Goal: Task Accomplishment & Management: Complete application form

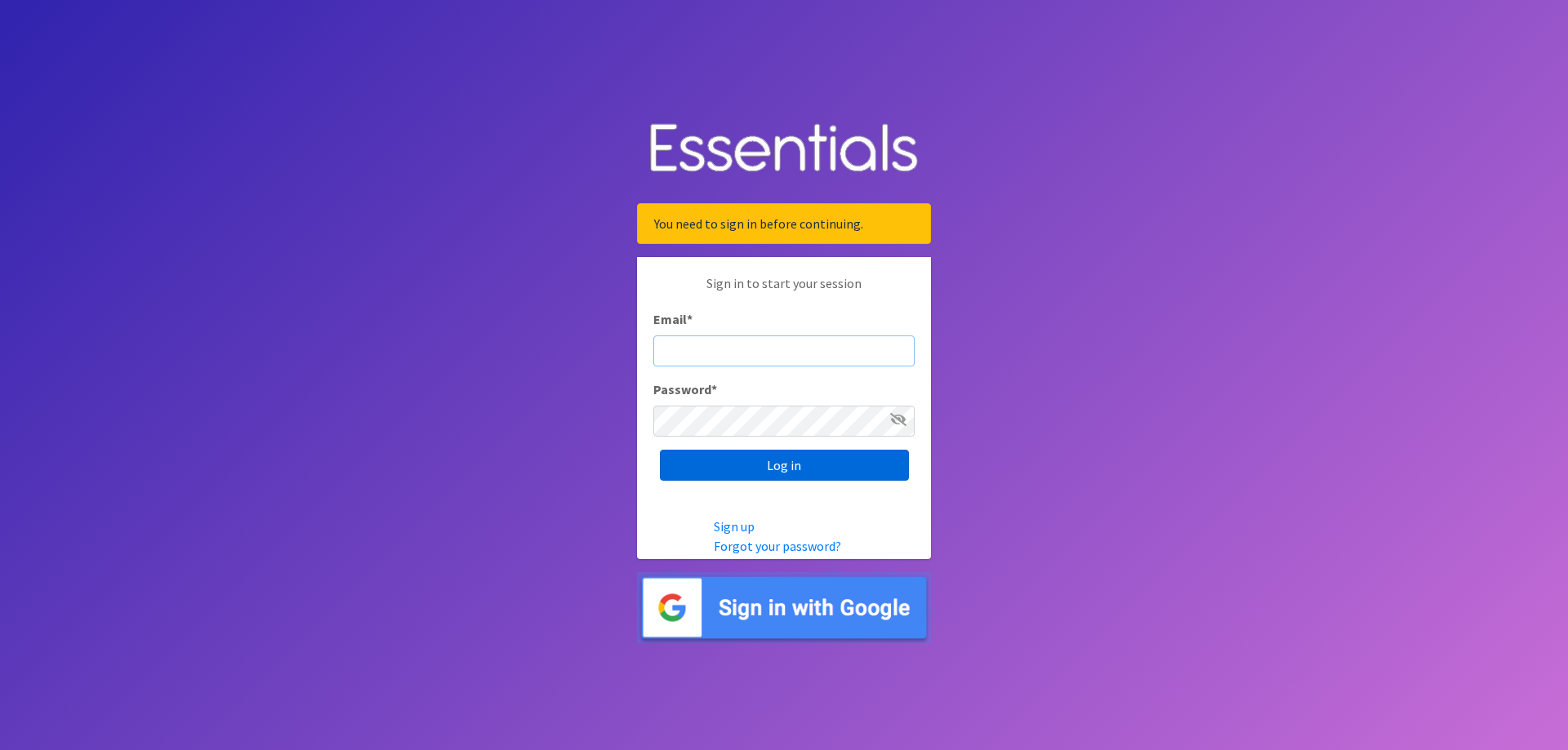
type input "[EMAIL_ADDRESS][DOMAIN_NAME]"
click at [775, 466] on input "Log in" at bounding box center [784, 465] width 250 height 31
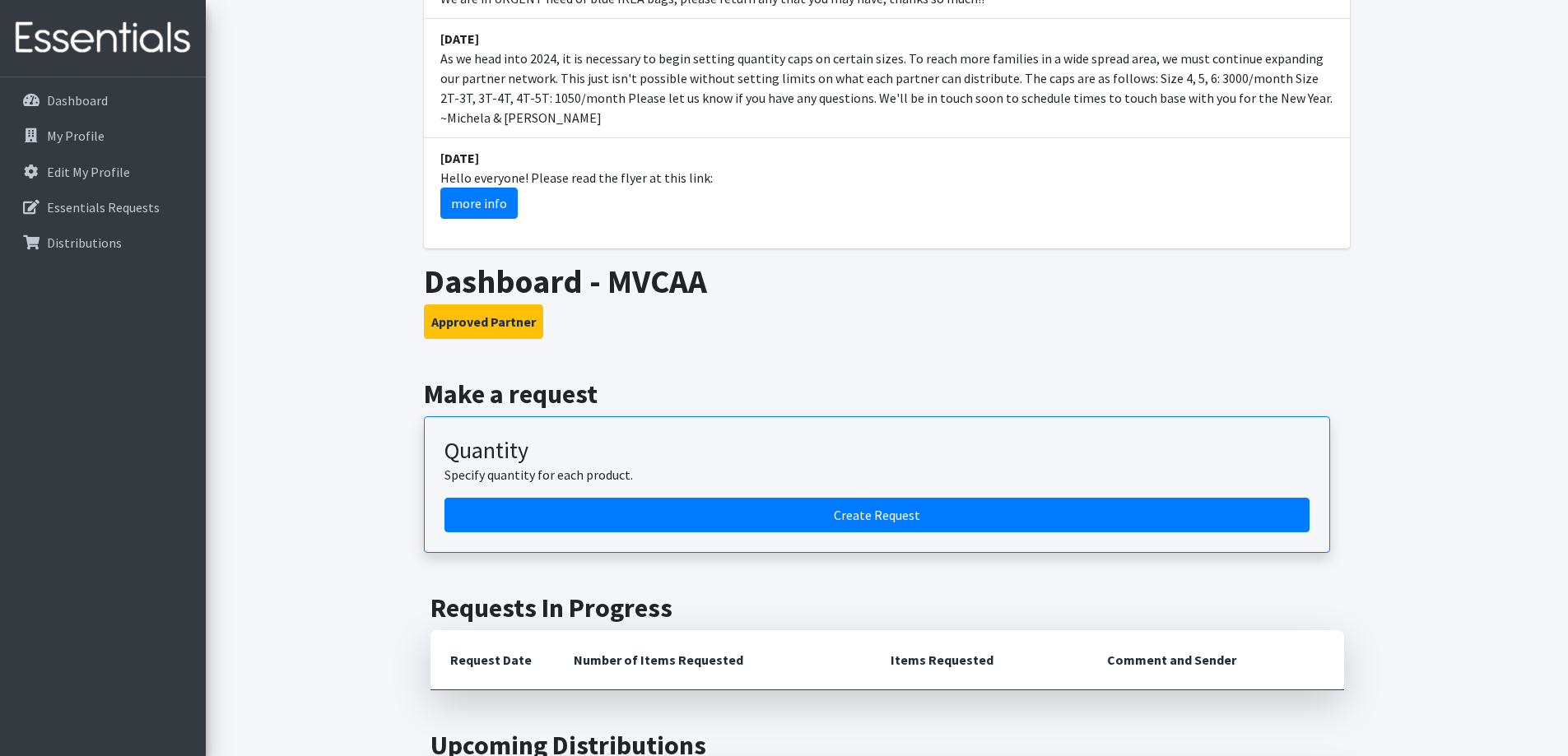
scroll to position [658, 0]
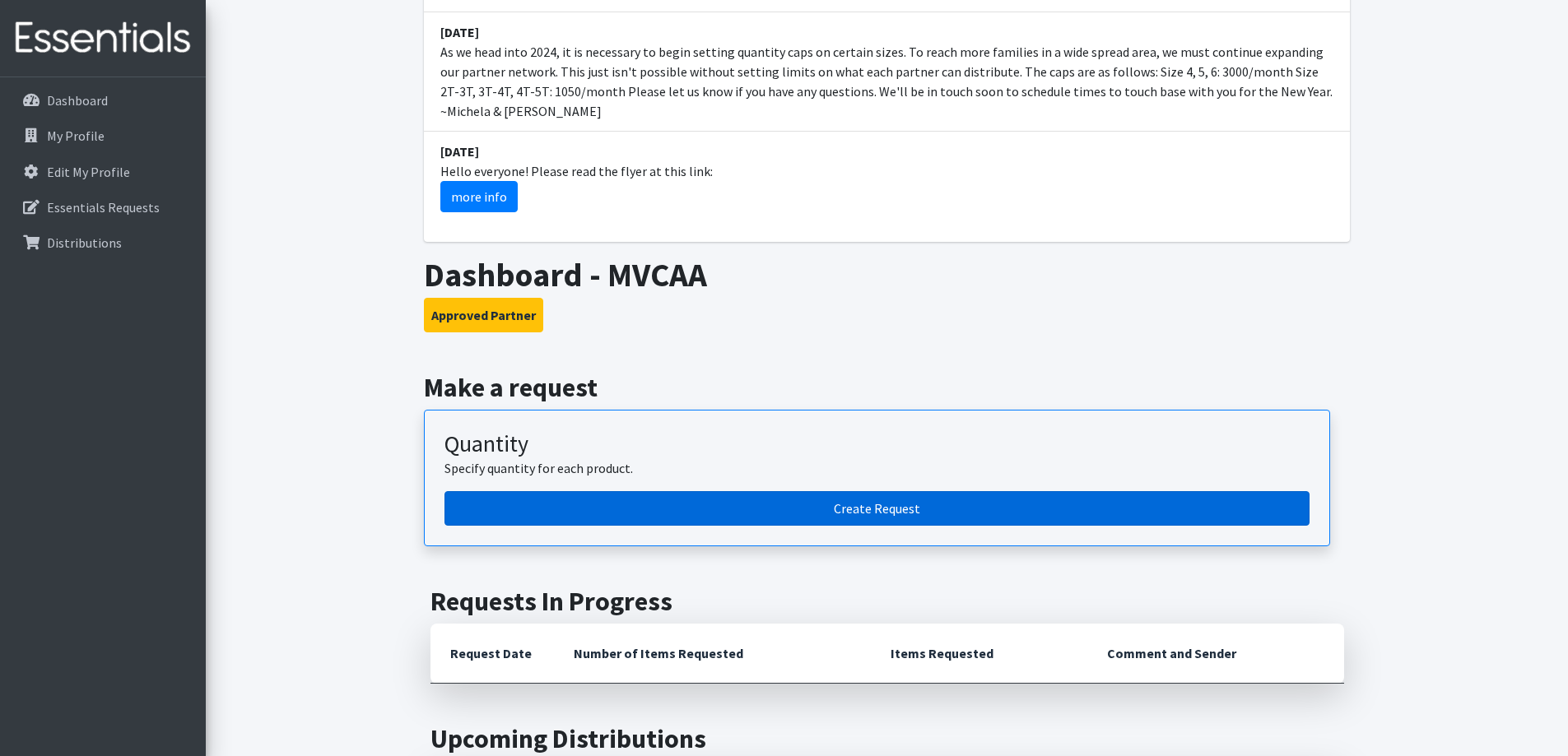
click at [649, 491] on link "Create Request" at bounding box center [877, 508] width 865 height 34
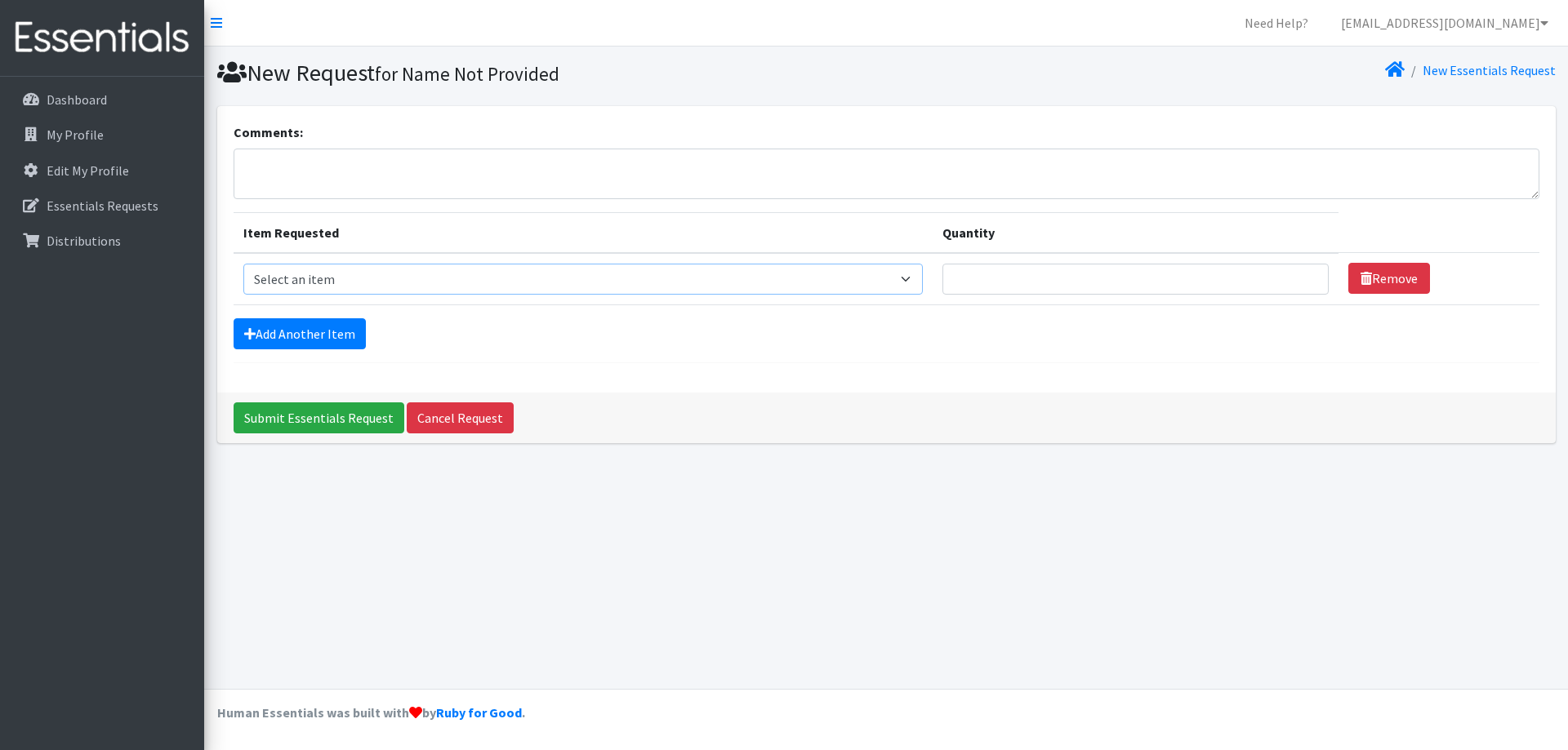
click at [458, 287] on select "Select an item 2T3T(30/child) 3T4T(30/child) 4T5T(30/child) Cloth Diaper Kit (s…" at bounding box center [583, 278] width 680 height 31
select select "939"
click at [243, 263] on select "Select an item 2T3T(30/child) 3T4T(30/child) 4T5T(30/child) Cloth Diaper Kit (s…" at bounding box center [583, 278] width 680 height 31
click at [274, 335] on link "Add Another Item" at bounding box center [299, 333] width 132 height 31
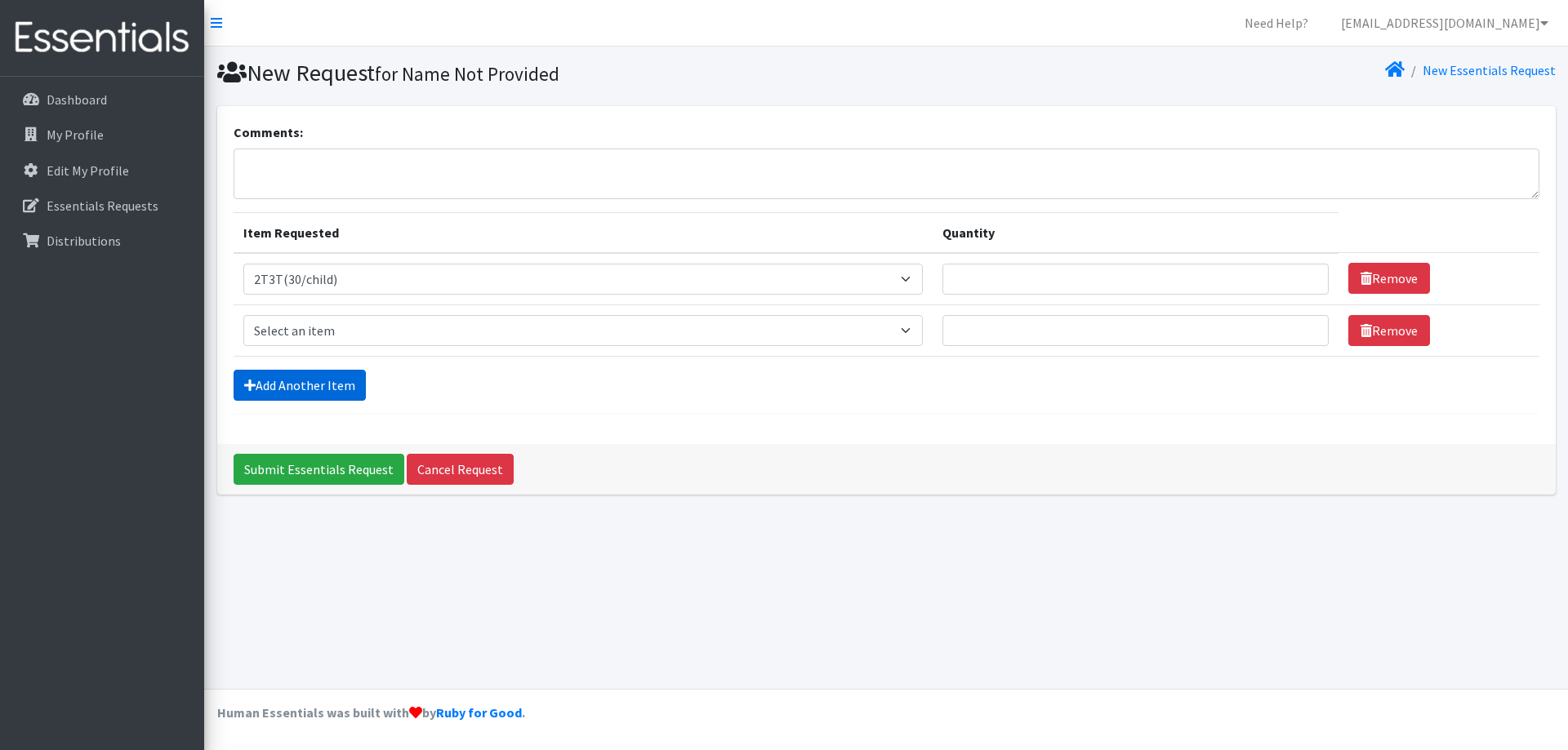
click at [278, 388] on link "Add Another Item" at bounding box center [299, 385] width 132 height 31
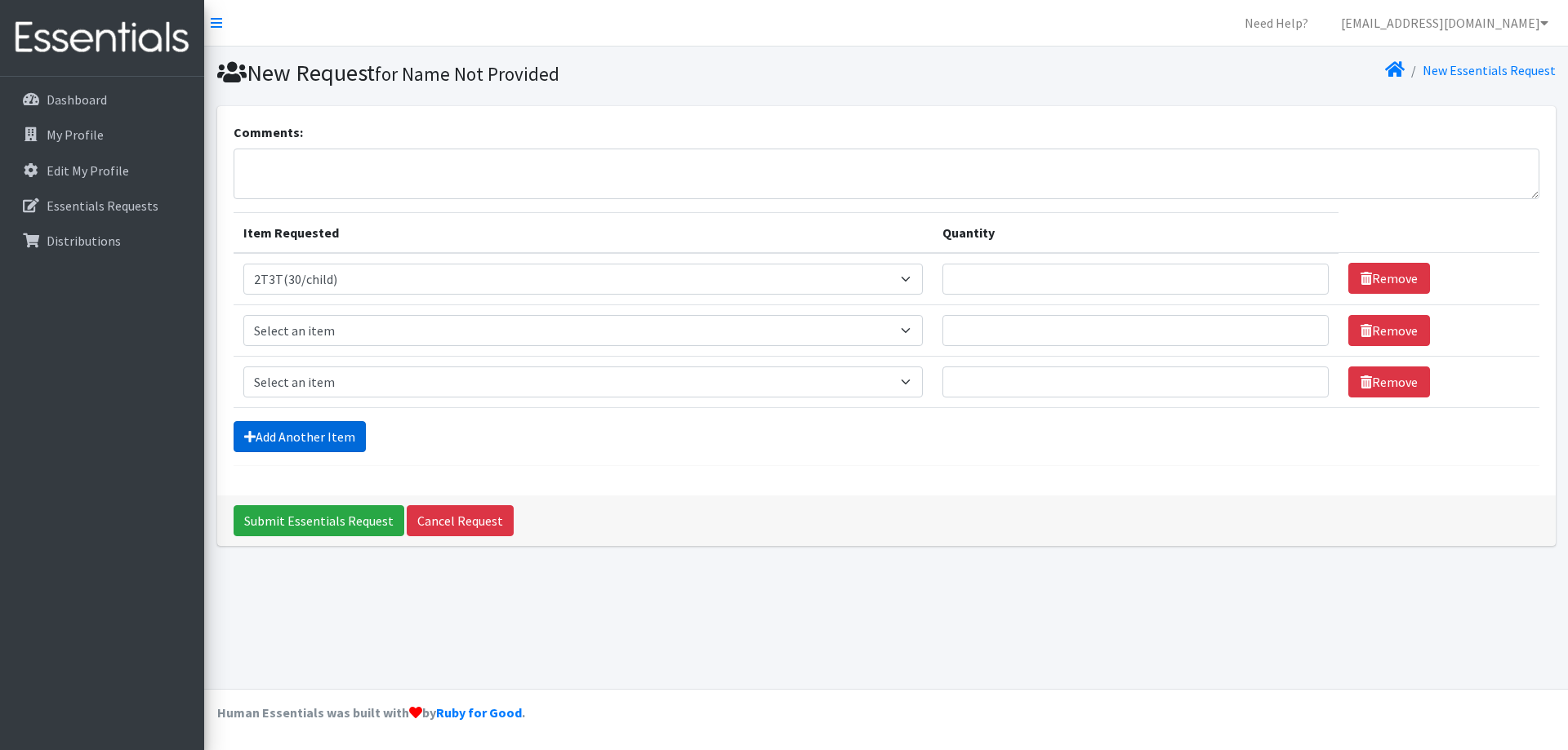
click at [274, 437] on link "Add Another Item" at bounding box center [299, 436] width 132 height 31
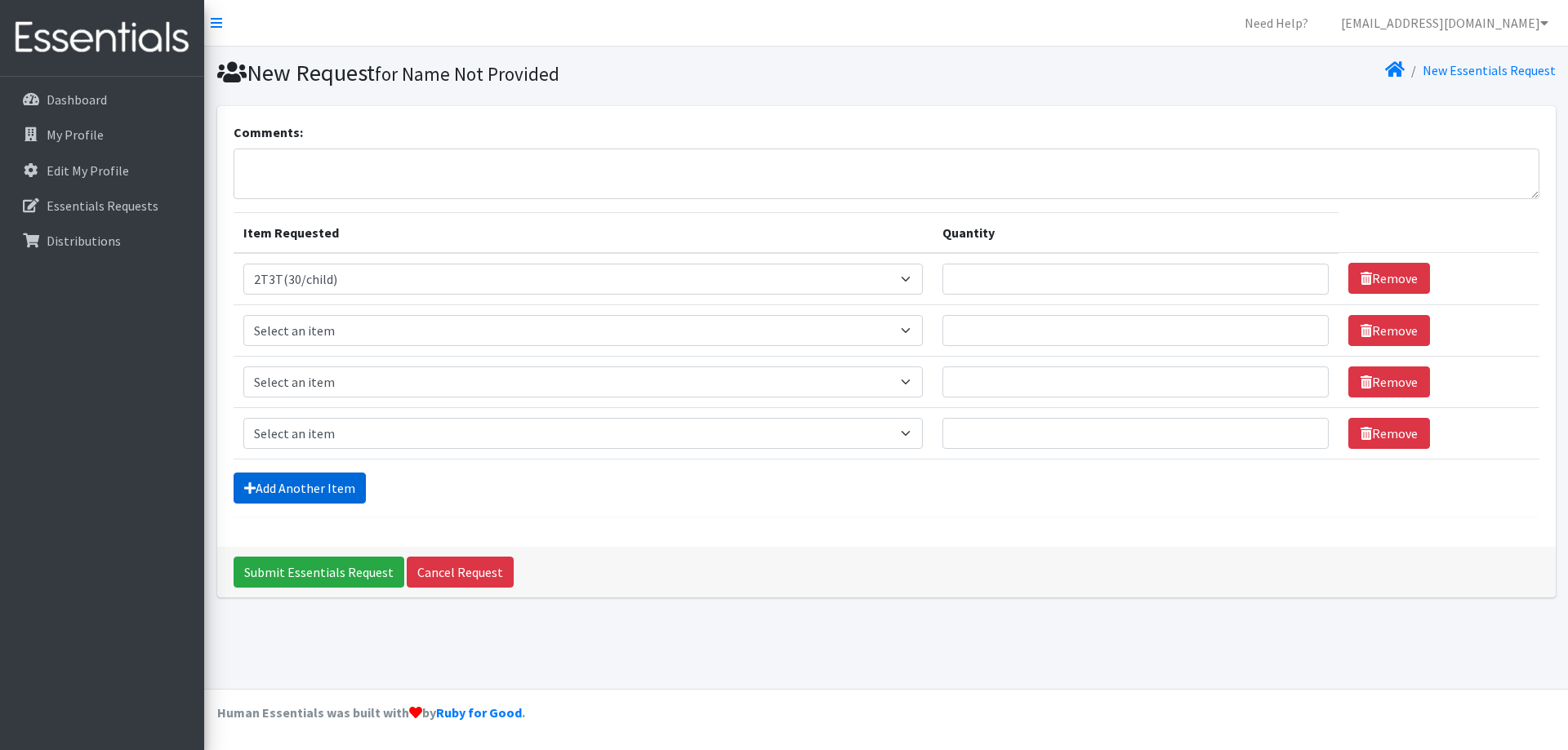
click at [264, 493] on link "Add Another Item" at bounding box center [299, 487] width 132 height 31
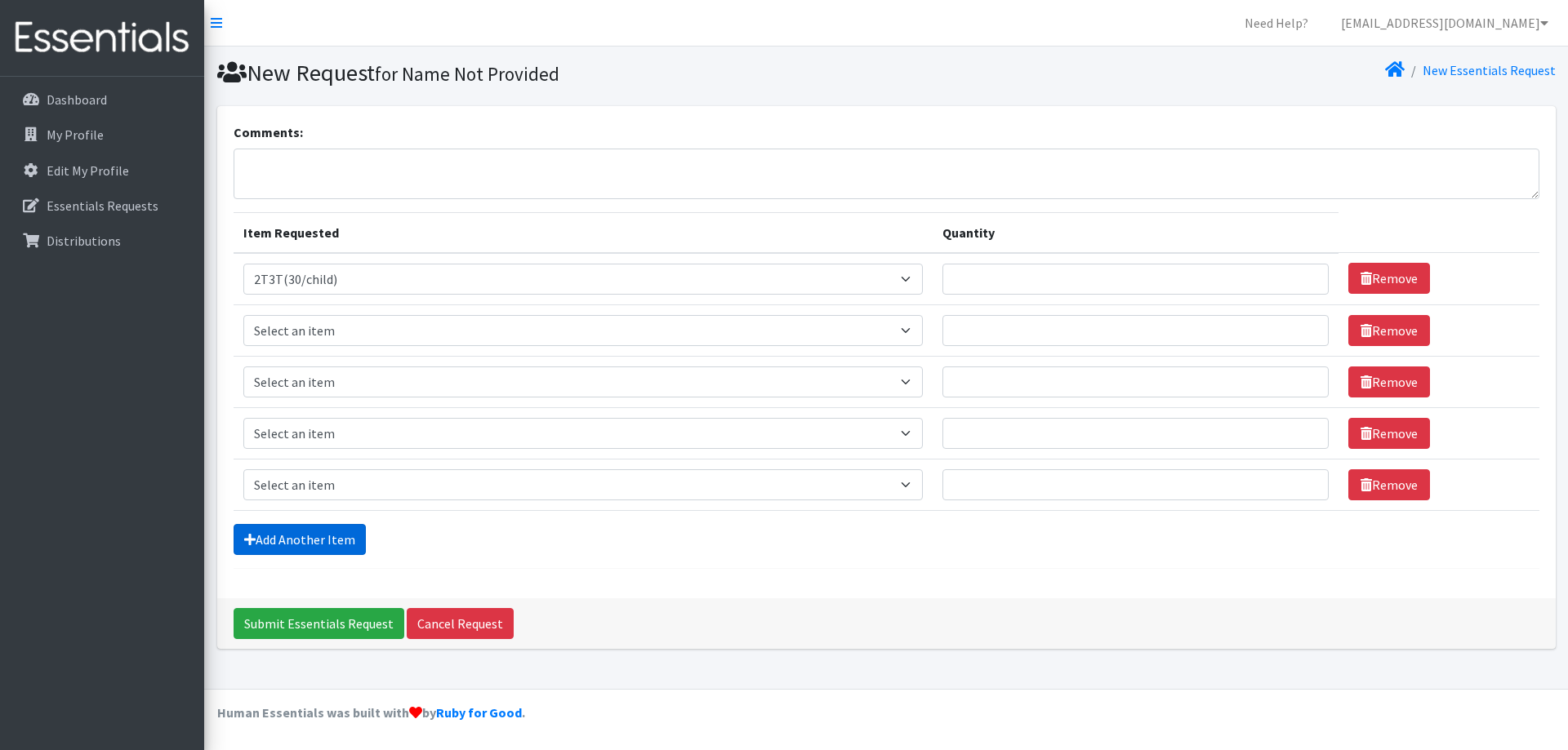
click at [272, 538] on link "Add Another Item" at bounding box center [299, 539] width 132 height 31
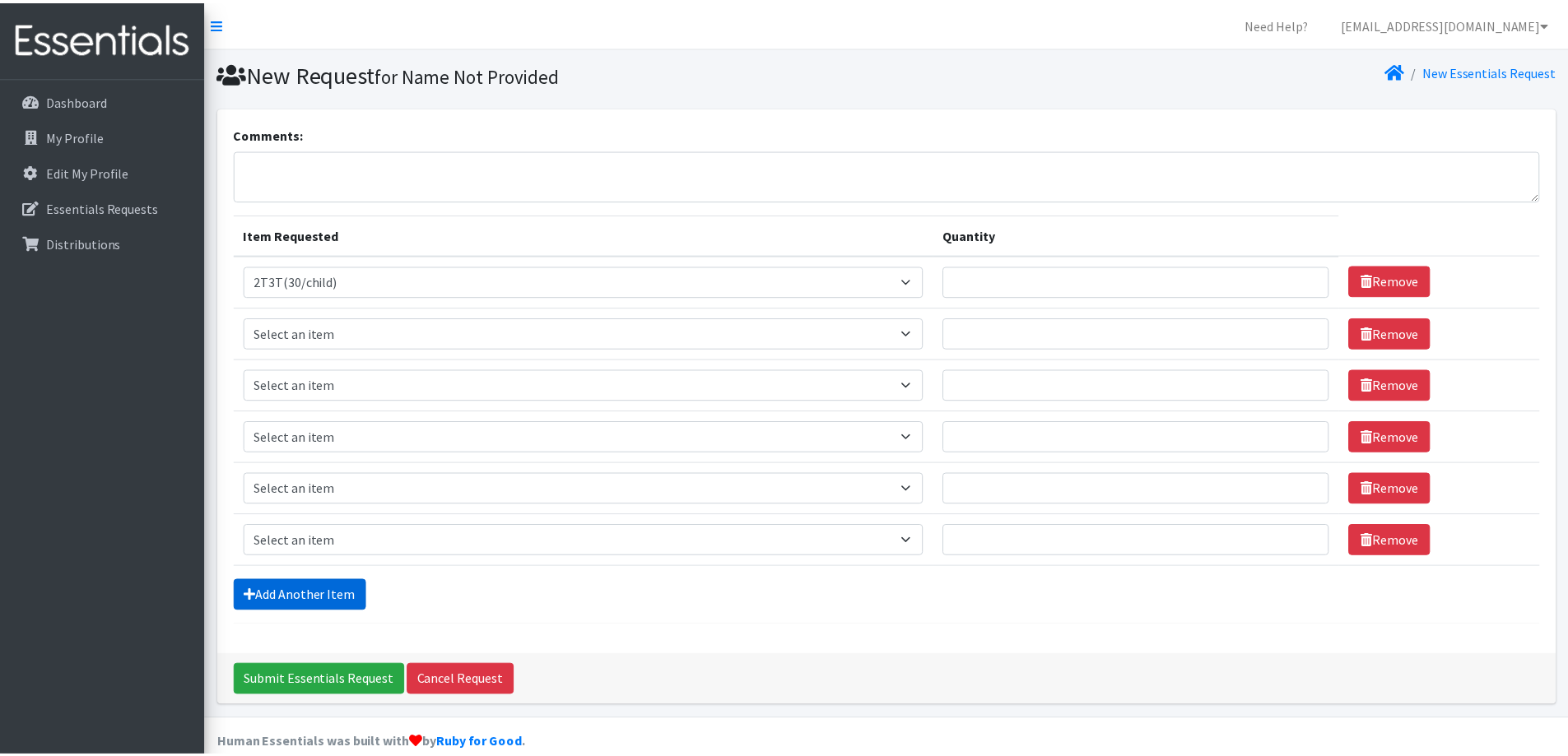
scroll to position [25, 0]
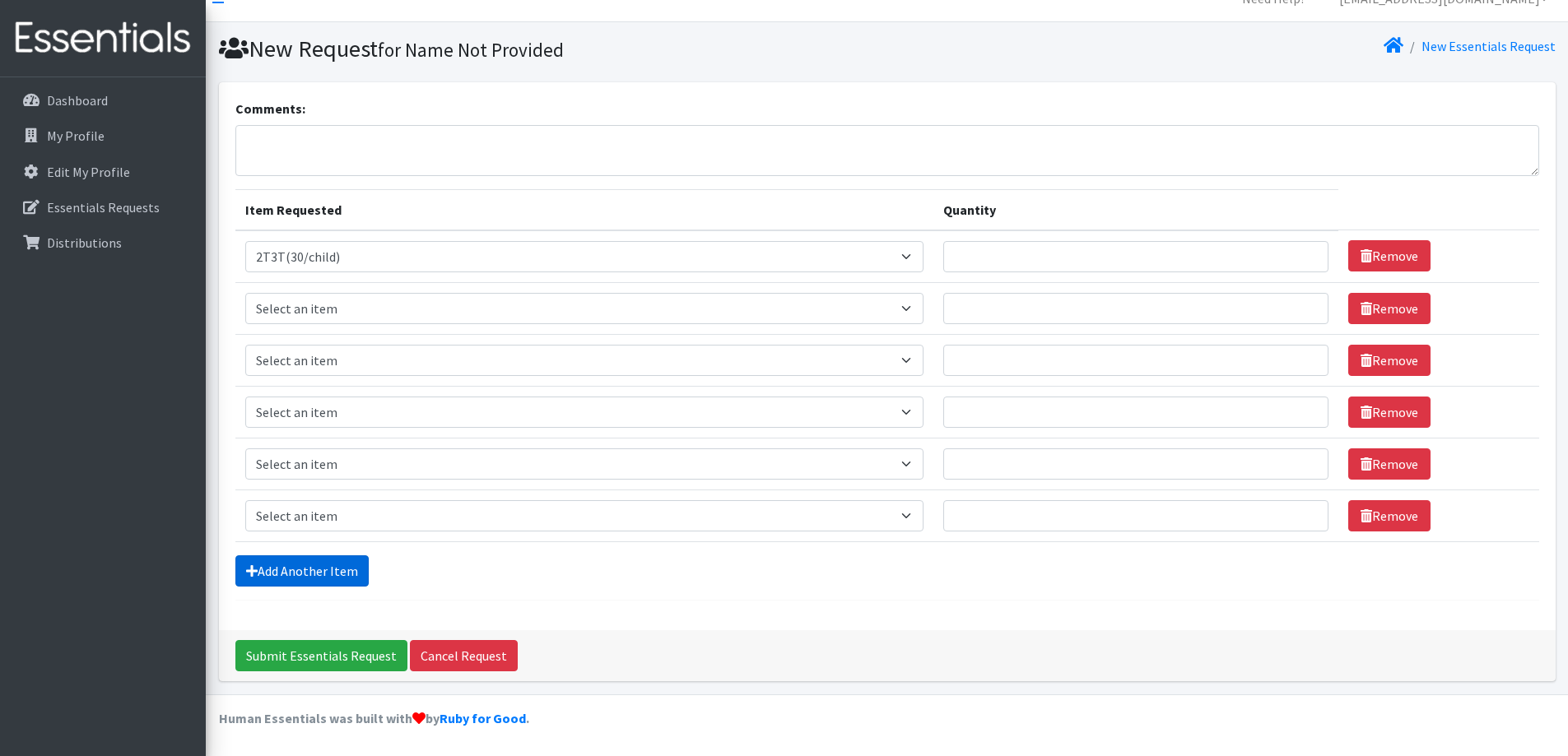
click at [282, 575] on link "Add Another Item" at bounding box center [302, 571] width 133 height 31
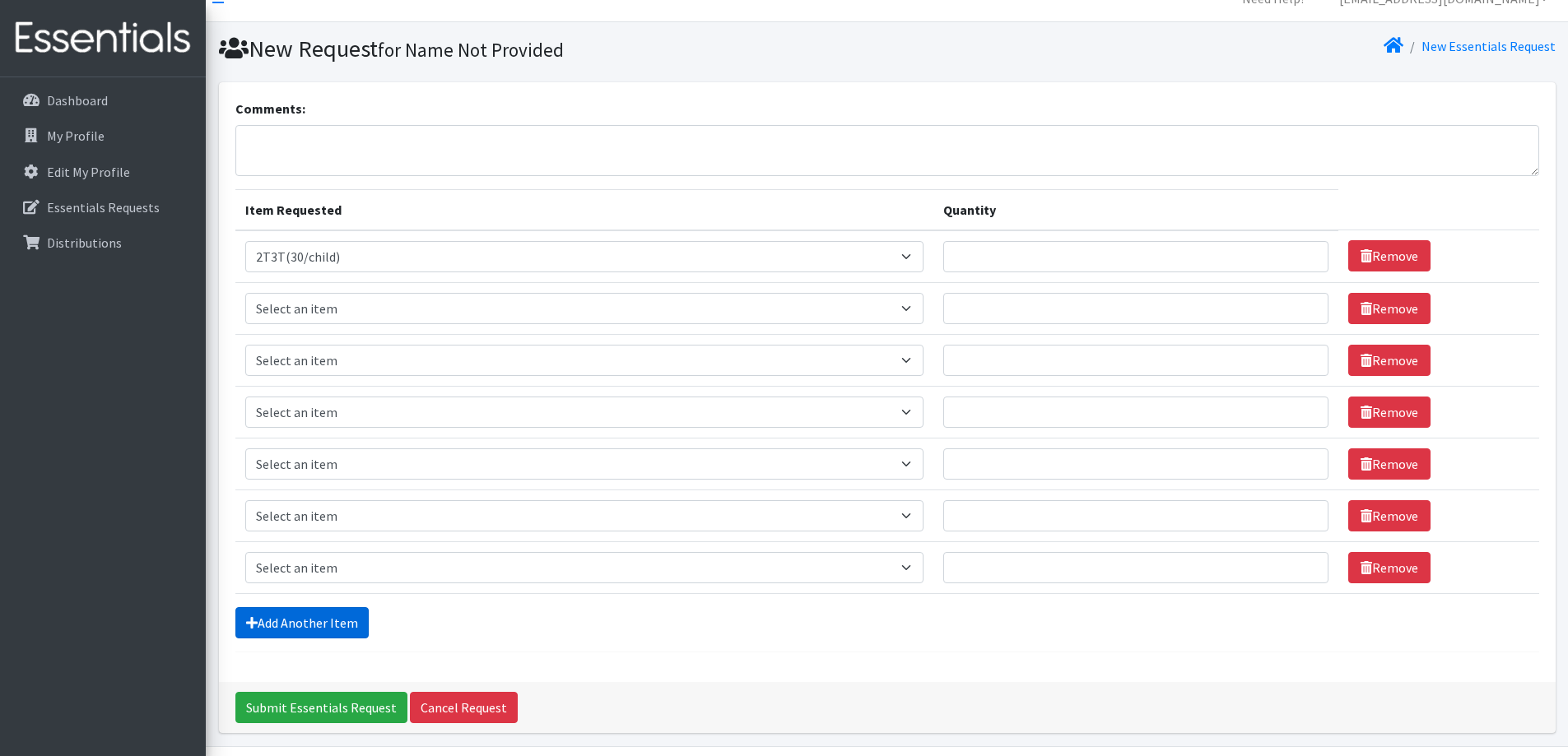
scroll to position [77, 0]
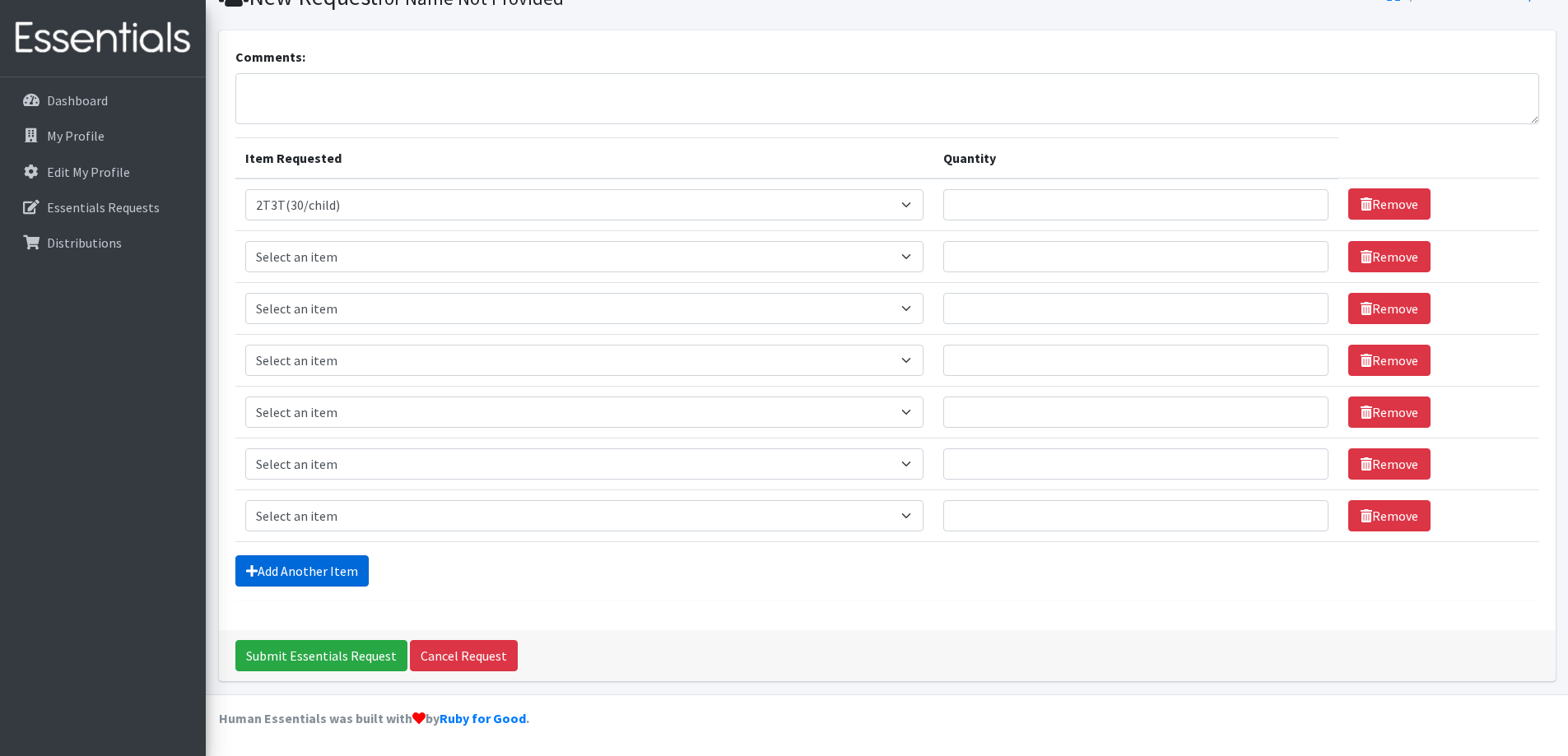
click at [281, 575] on link "Add Another Item" at bounding box center [302, 571] width 133 height 31
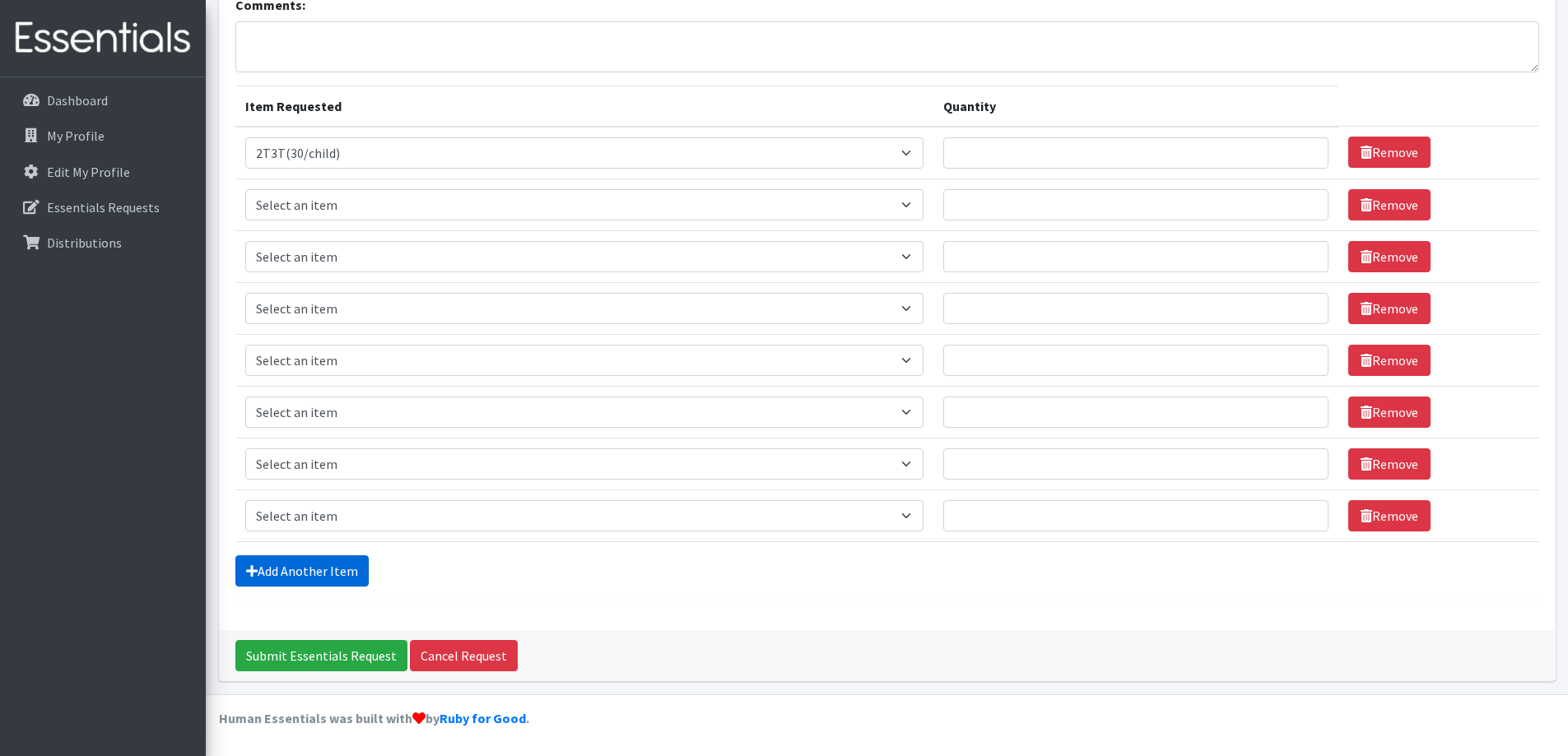
click at [278, 581] on link "Add Another Item" at bounding box center [302, 571] width 133 height 31
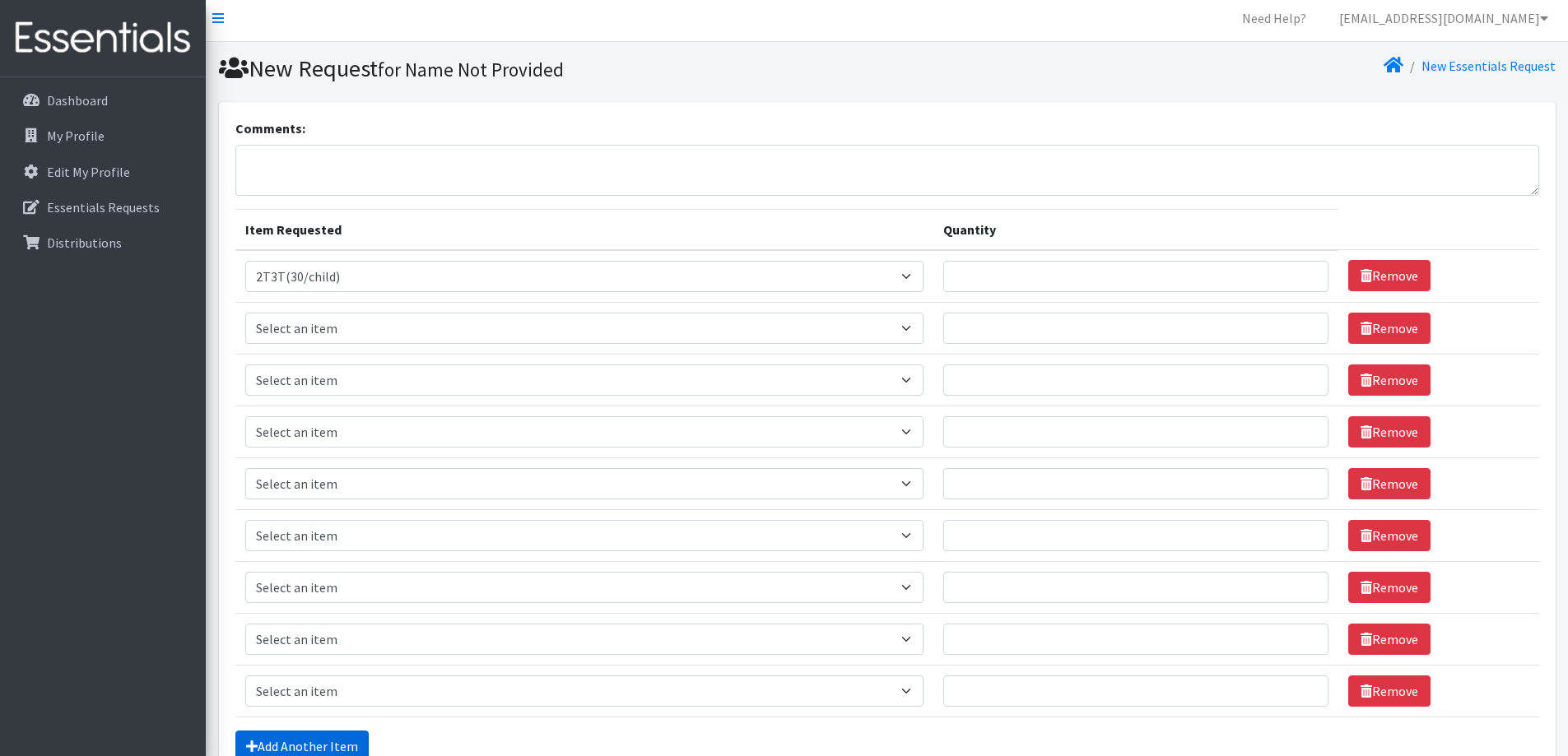
scroll to position [0, 0]
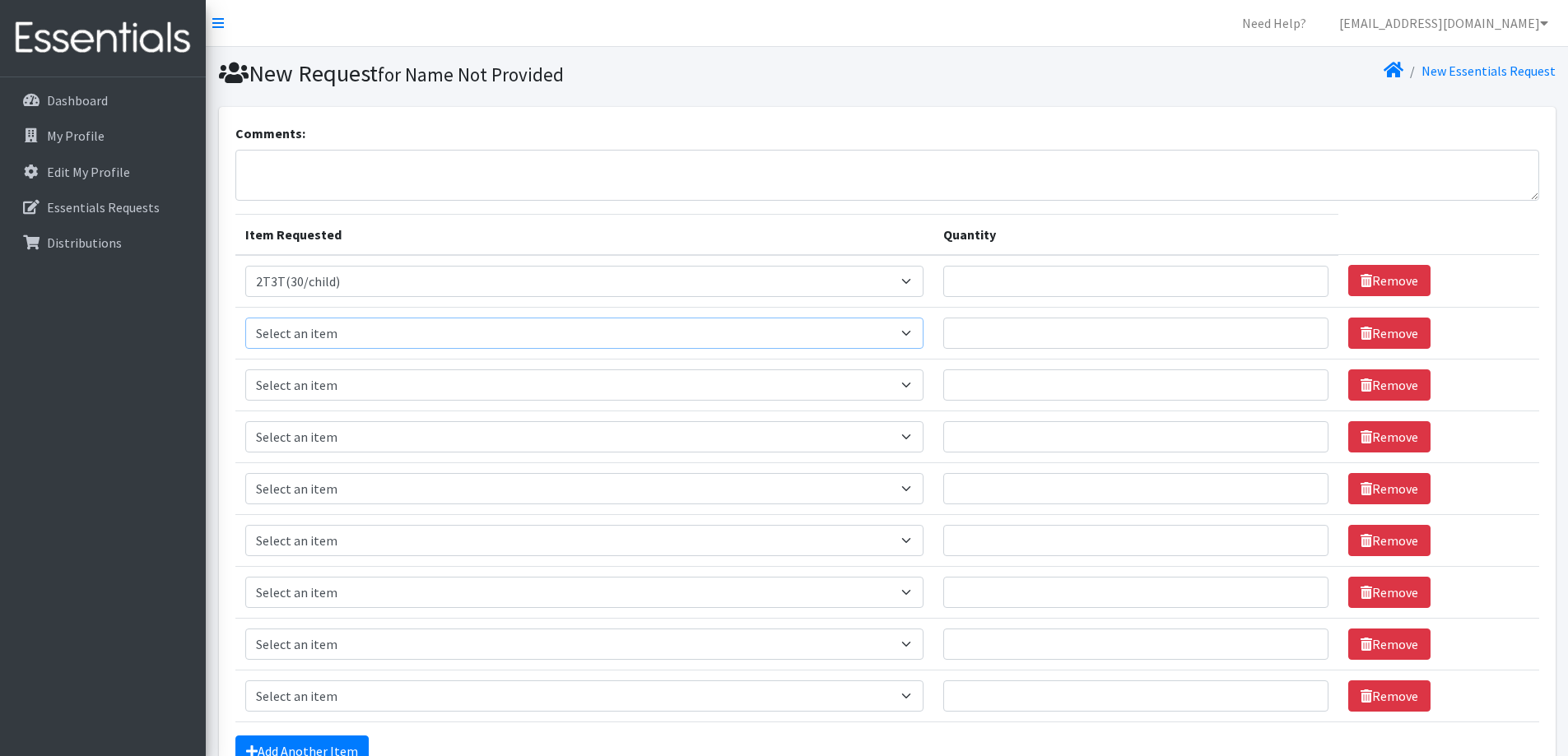
click at [297, 325] on select "Select an item 2T3T(30/child) 3T4T(30/child) 4T5T(30/child) Cloth Diaper Kit (s…" at bounding box center [585, 333] width 679 height 31
select select "941"
click at [245, 318] on select "Select an item 2T3T(30/child) 3T4T(30/child) 4T5T(30/child) Cloth Diaper Kit (s…" at bounding box center [585, 333] width 679 height 31
click at [309, 395] on select "Select an item 2T3T(30/child) 3T4T(30/child) 4T5T(30/child) Cloth Diaper Kit (s…" at bounding box center [585, 385] width 679 height 31
select select "953"
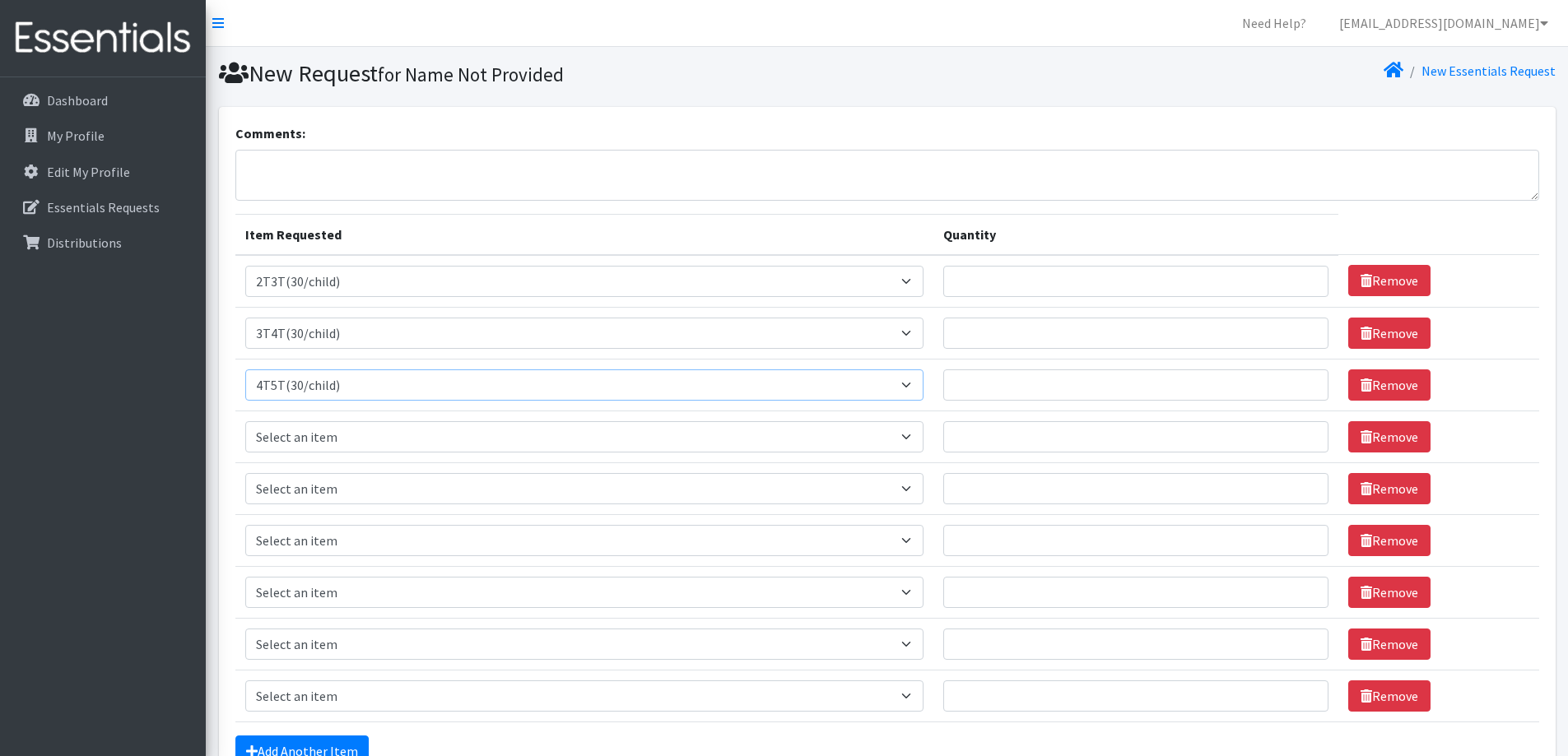
click at [245, 370] on select "Select an item 2T3T(30/child) 3T4T(30/child) 4T5T(30/child) Cloth Diaper Kit (s…" at bounding box center [585, 385] width 679 height 31
drag, startPoint x: 282, startPoint y: 434, endPoint x: 282, endPoint y: 423, distance: 11.0
click at [282, 434] on select "Select an item 2T3T(30/child) 3T4T(30/child) 4T5T(30/child) Cloth Diaper Kit (s…" at bounding box center [585, 437] width 679 height 31
select select "950"
click at [245, 422] on select "Select an item 2T3T(30/child) 3T4T(30/child) 4T5T(30/child) Cloth Diaper Kit (s…" at bounding box center [585, 437] width 679 height 31
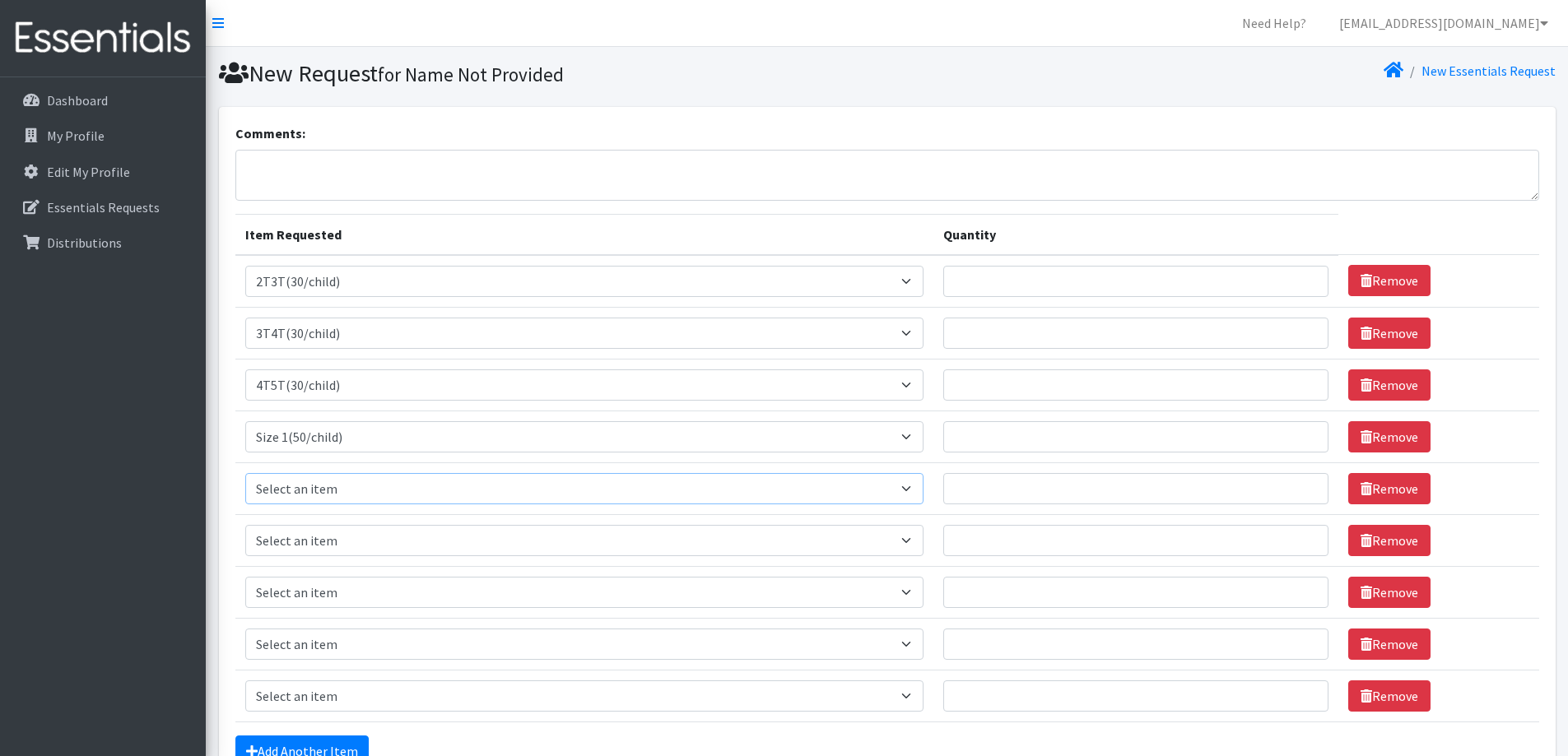
click at [372, 483] on select "Select an item 2T3T(30/child) 3T4T(30/child) 4T5T(30/child) Cloth Diaper Kit (s…" at bounding box center [585, 488] width 679 height 31
click at [371, 481] on select "Select an item 2T3T(30/child) 3T4T(30/child) 4T5T(30/child) Cloth Diaper Kit (s…" at bounding box center [585, 488] width 679 height 31
click at [226, 462] on div "Comments: Item Requested Quantity Item Requested Select an item 2T3T(30/child) …" at bounding box center [887, 459] width 1337 height 704
drag, startPoint x: 325, startPoint y: 488, endPoint x: 324, endPoint y: 475, distance: 13.0
click at [325, 488] on select "Select an item 2T3T(30/child) 3T4T(30/child) 4T5T(30/child) Cloth Diaper Kit (s…" at bounding box center [585, 488] width 679 height 31
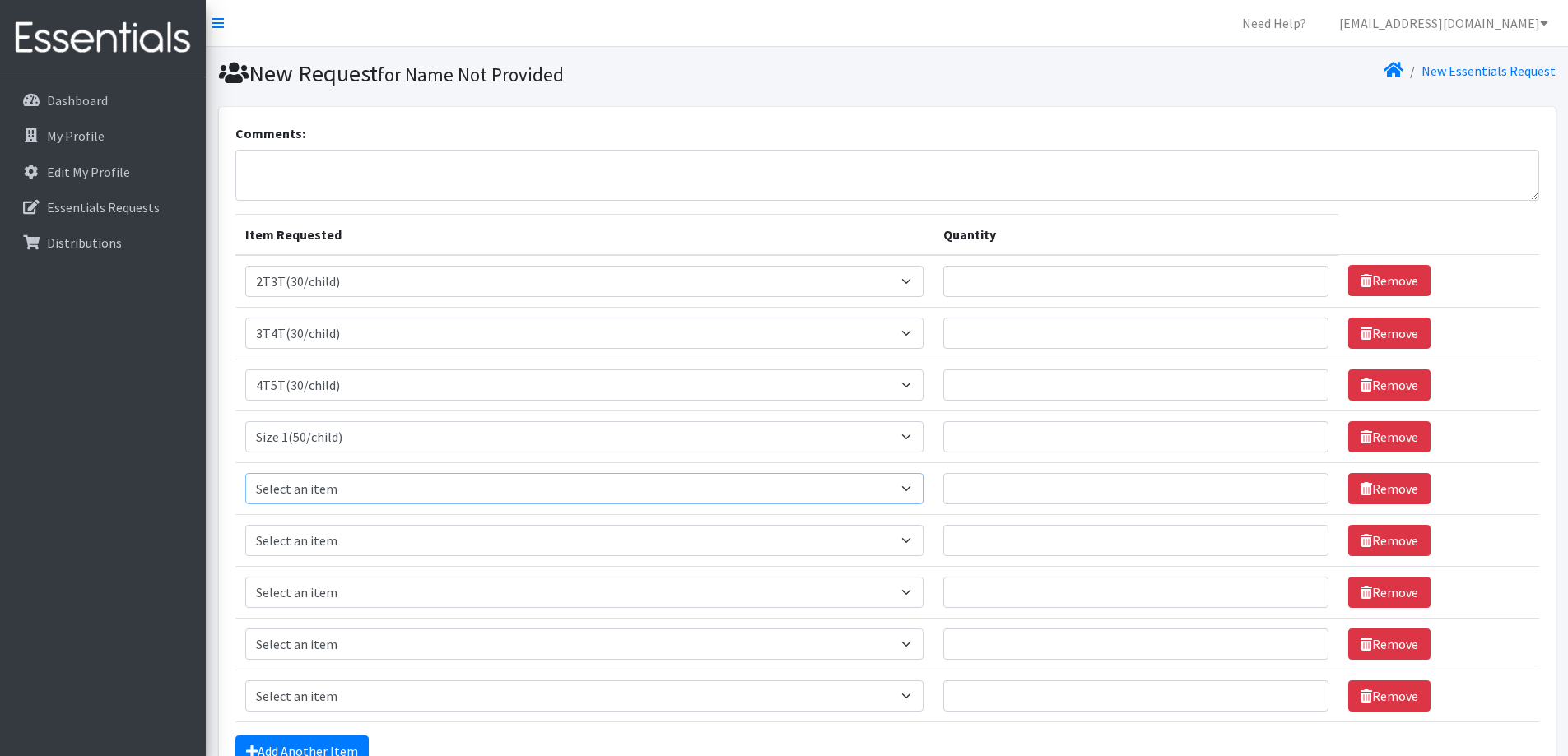
select select "951"
click at [245, 473] on select "Select an item 2T3T(30/child) 3T4T(30/child) 4T5T(30/child) Cloth Diaper Kit (s…" at bounding box center [585, 488] width 679 height 31
drag, startPoint x: 353, startPoint y: 539, endPoint x: 349, endPoint y: 530, distance: 9.8
click at [353, 539] on select "Select an item 2T3T(30/child) 3T4T(30/child) 4T5T(30/child) Cloth Diaper Kit (s…" at bounding box center [585, 540] width 679 height 31
select select "954"
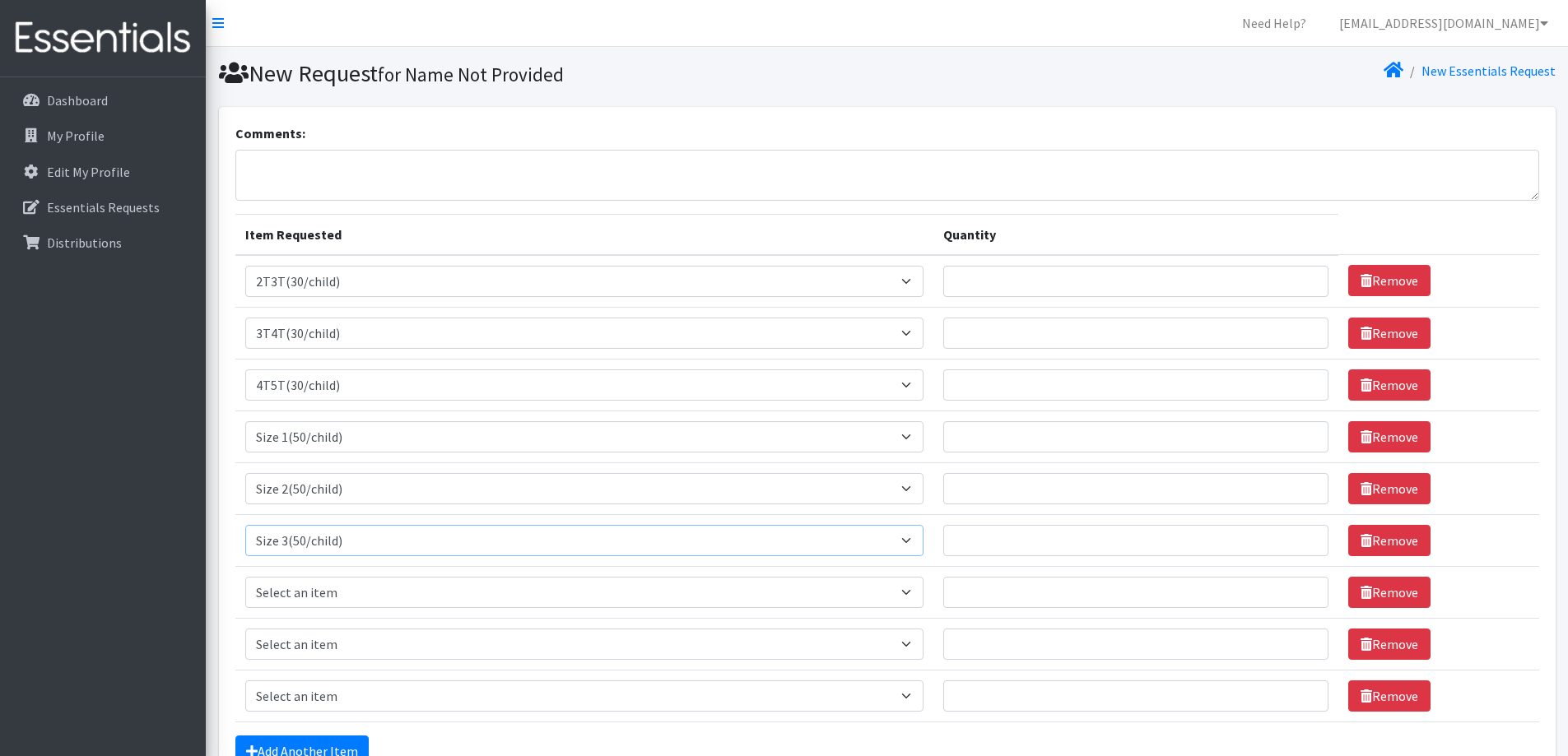
click at [245, 525] on select "Select an item 2T3T(30/child) 3T4T(30/child) 4T5T(30/child) Cloth Diaper Kit (s…" at bounding box center [585, 540] width 679 height 31
drag, startPoint x: 255, startPoint y: 603, endPoint x: 266, endPoint y: 579, distance: 26.4
click at [255, 603] on select "Select an item 2T3T(30/child) 3T4T(30/child) 4T5T(30/child) Cloth Diaper Kit (s…" at bounding box center [585, 592] width 679 height 31
select select "963"
click at [245, 577] on select "Select an item 2T3T(30/child) 3T4T(30/child) 4T5T(30/child) Cloth Diaper Kit (s…" at bounding box center [585, 592] width 679 height 31
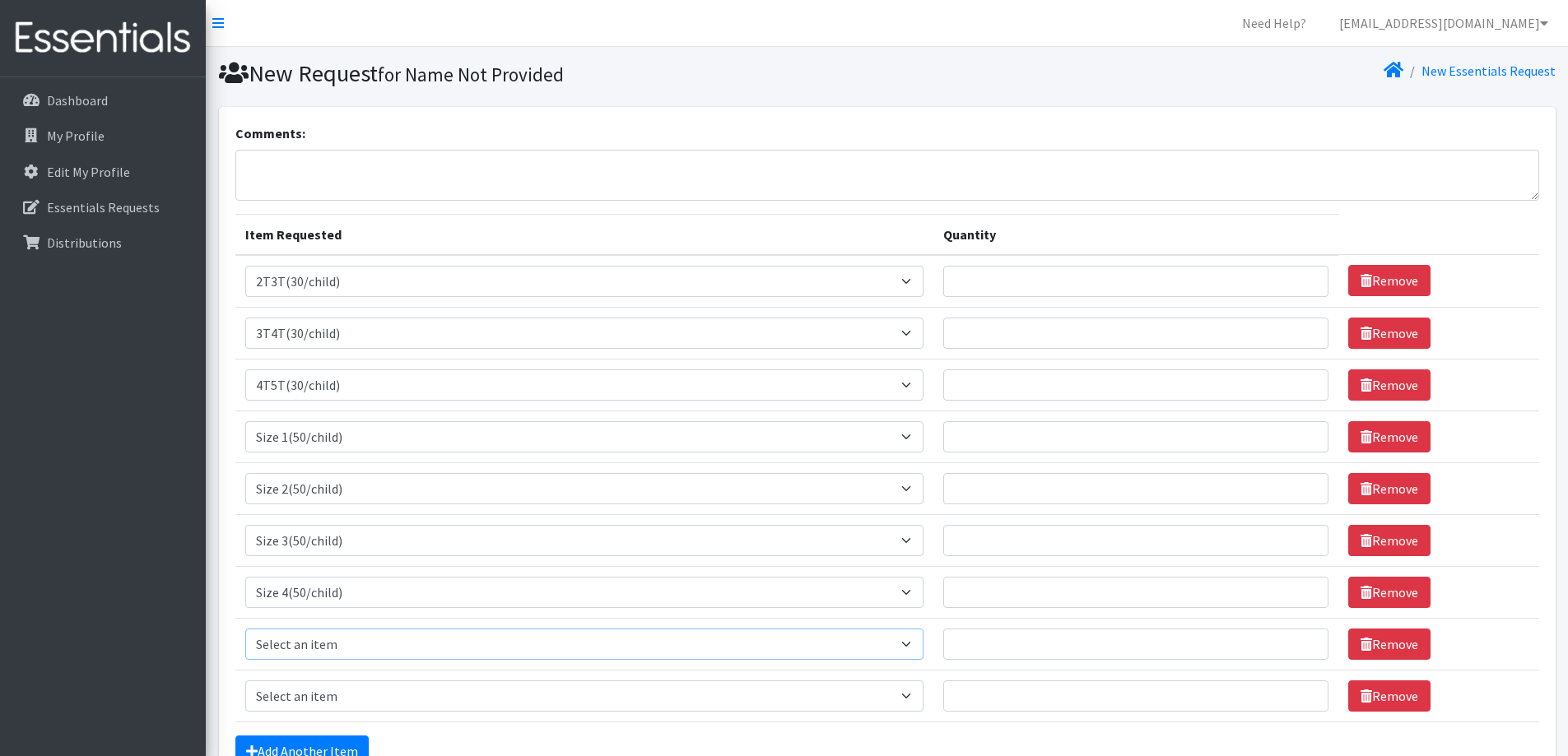
click at [348, 650] on select "Select an item 2T3T(30/child) 3T4T(30/child) 4T5T(30/child) Cloth Diaper Kit (s…" at bounding box center [585, 644] width 679 height 31
select select "964"
click at [245, 629] on select "Select an item 2T3T(30/child) 3T4T(30/child) 4T5T(30/child) Cloth Diaper Kit (s…" at bounding box center [585, 644] width 679 height 31
click at [338, 693] on select "Select an item 2T3T(30/child) 3T4T(30/child) 4T5T(30/child) Cloth Diaper Kit (s…" at bounding box center [585, 695] width 679 height 31
select select "966"
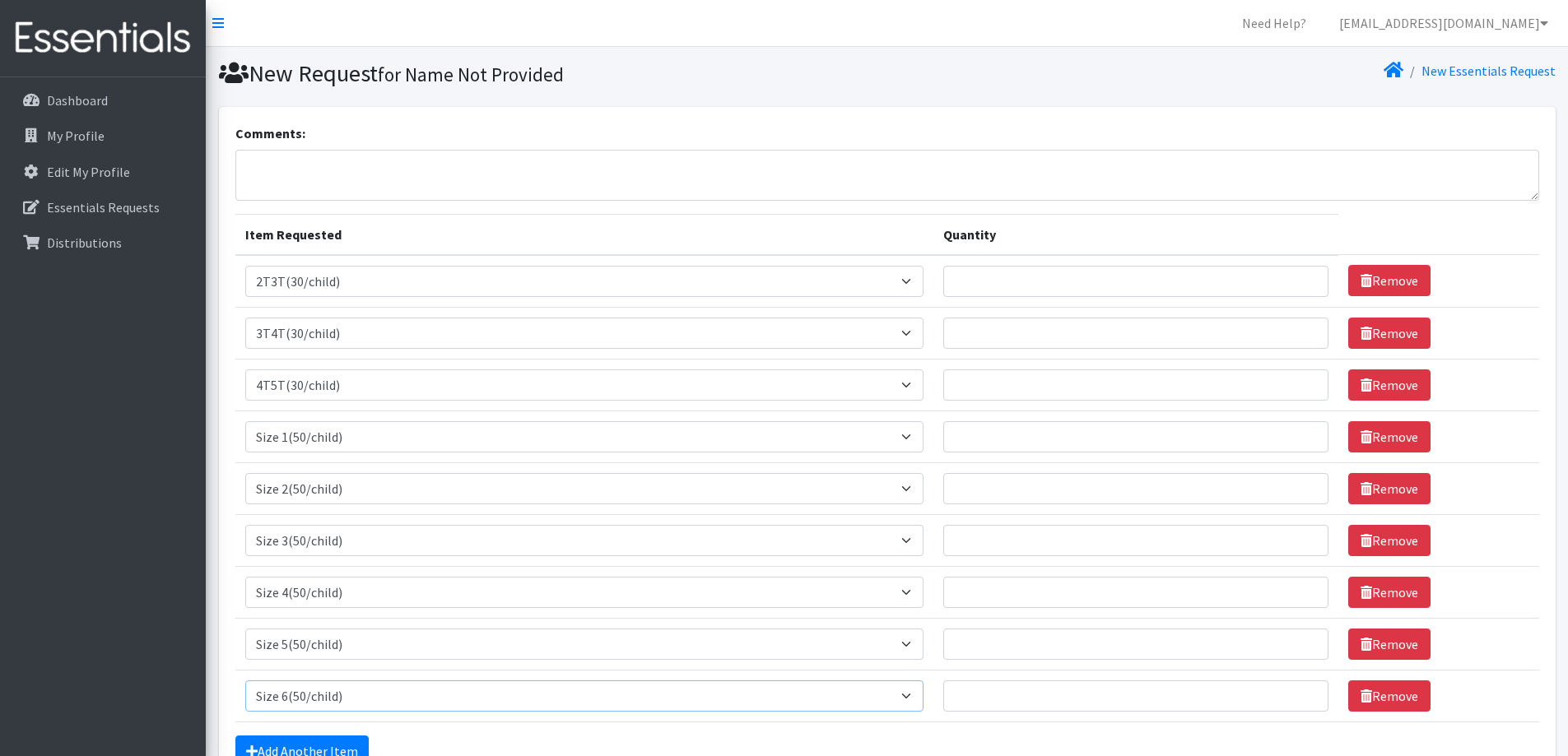
click at [245, 680] on select "Select an item 2T3T(30/child) 3T4T(30/child) 4T5T(30/child) Cloth Diaper Kit (s…" at bounding box center [585, 695] width 679 height 31
